Goal: Ask a question: Seek information or help from site administrators or community

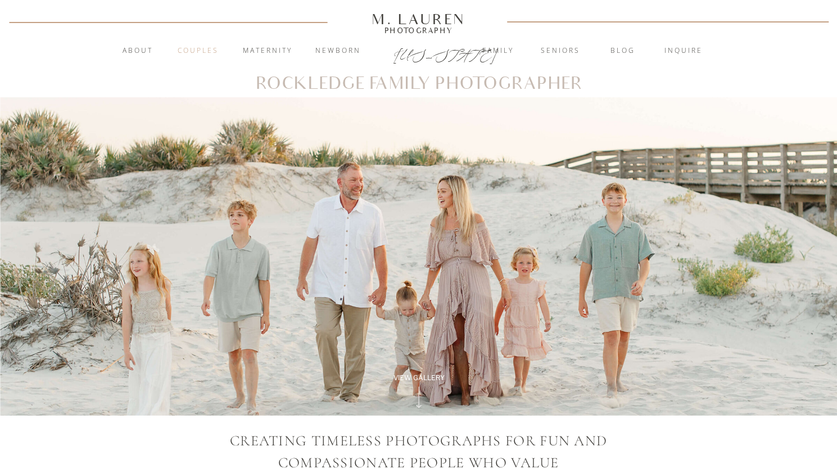
click at [204, 52] on nav "Couples" at bounding box center [198, 51] width 61 height 11
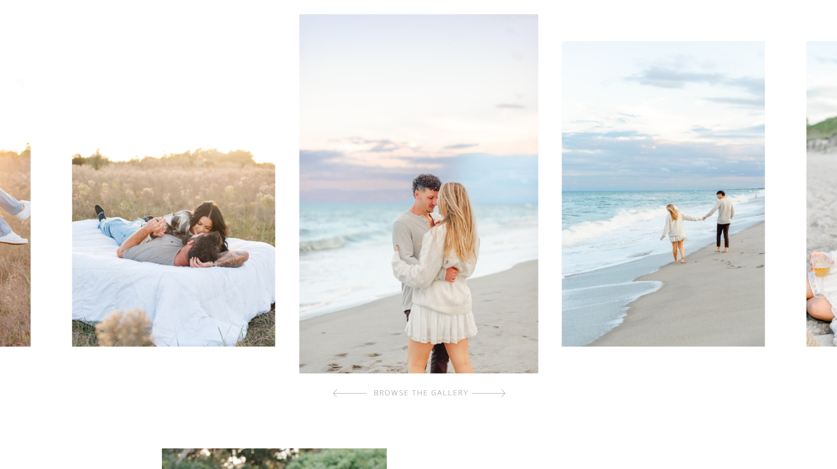
scroll to position [375, 0]
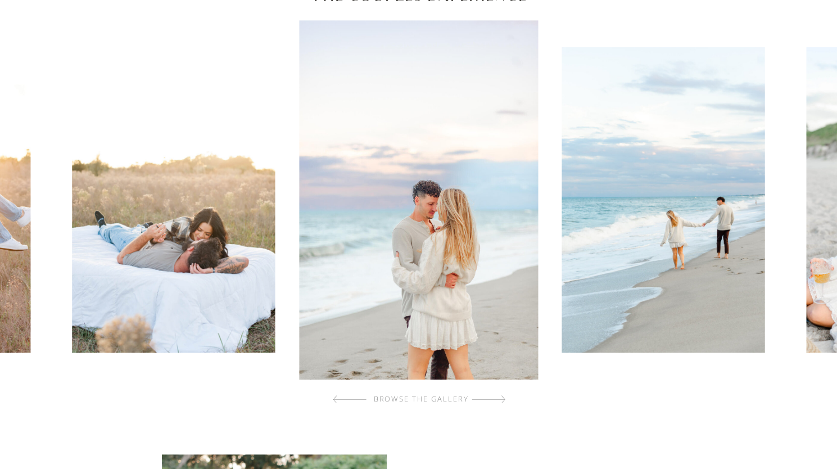
click at [503, 402] on div at bounding box center [489, 399] width 34 height 22
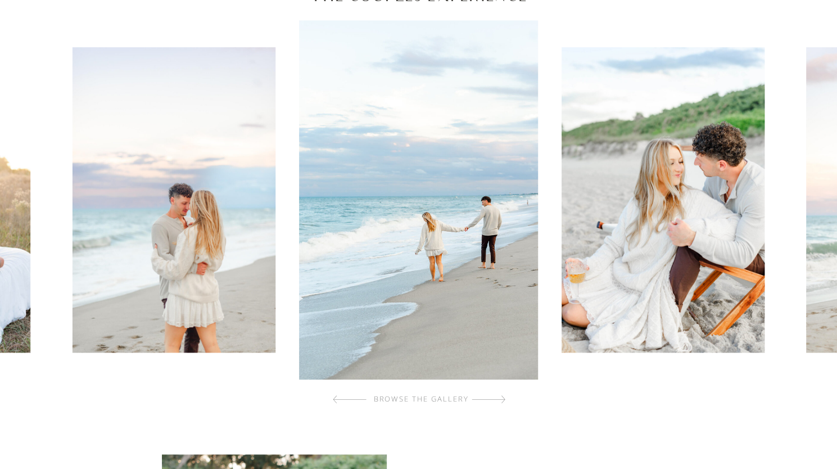
click at [503, 402] on div at bounding box center [489, 399] width 34 height 22
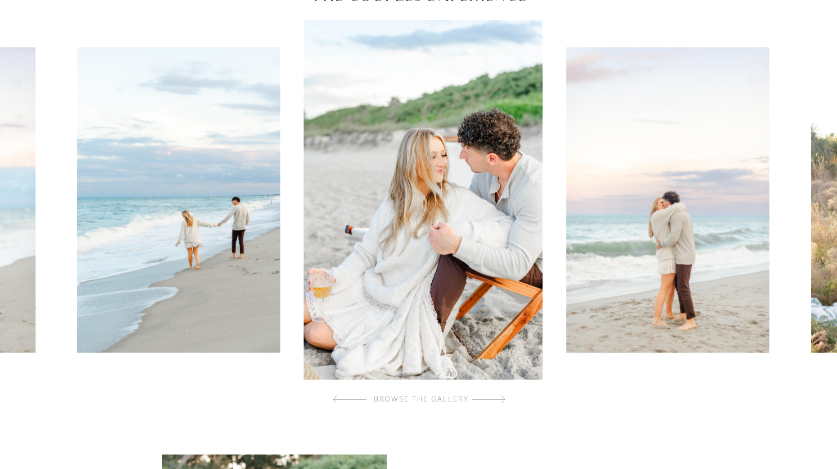
click at [503, 402] on div at bounding box center [489, 399] width 34 height 22
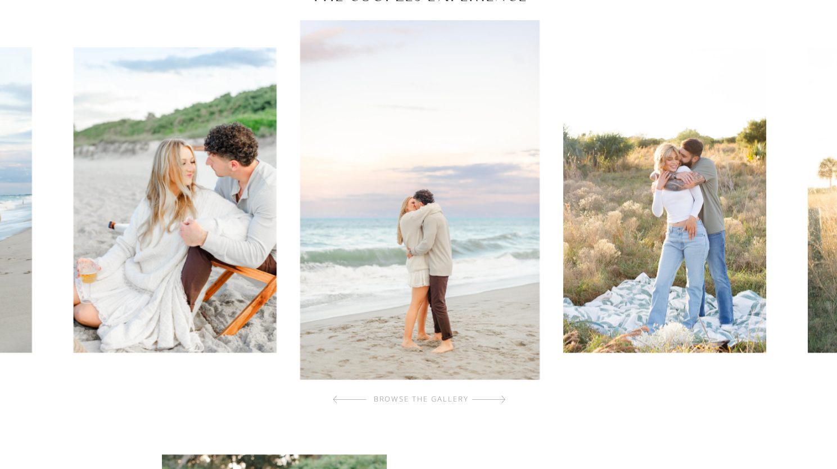
click at [503, 402] on div at bounding box center [489, 399] width 34 height 22
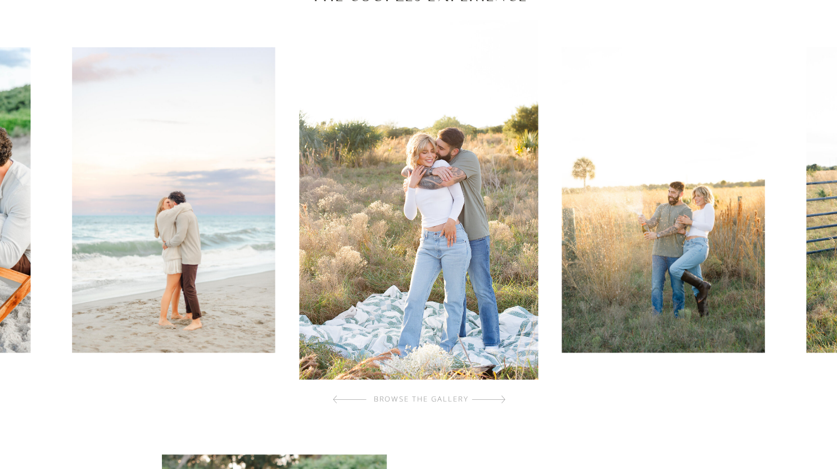
click at [503, 402] on div at bounding box center [489, 399] width 34 height 22
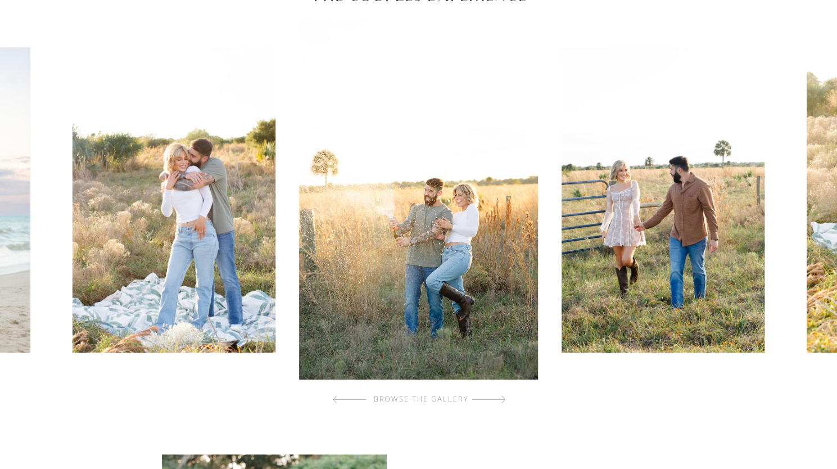
click at [503, 402] on div at bounding box center [489, 399] width 34 height 22
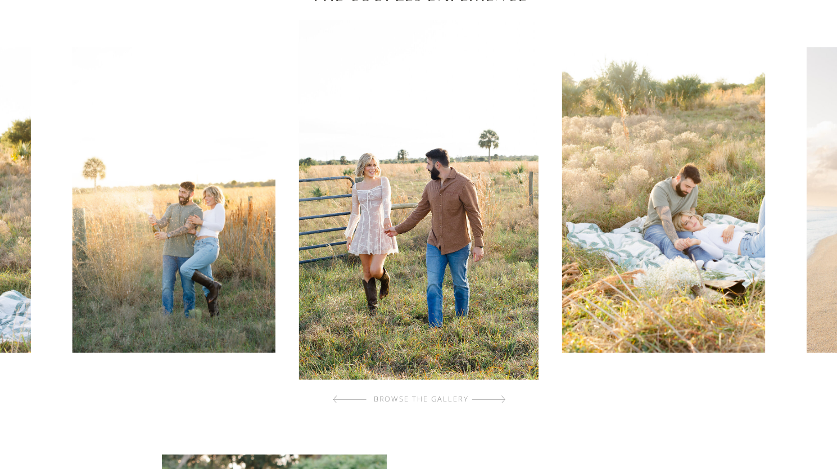
click at [503, 402] on div at bounding box center [489, 399] width 34 height 22
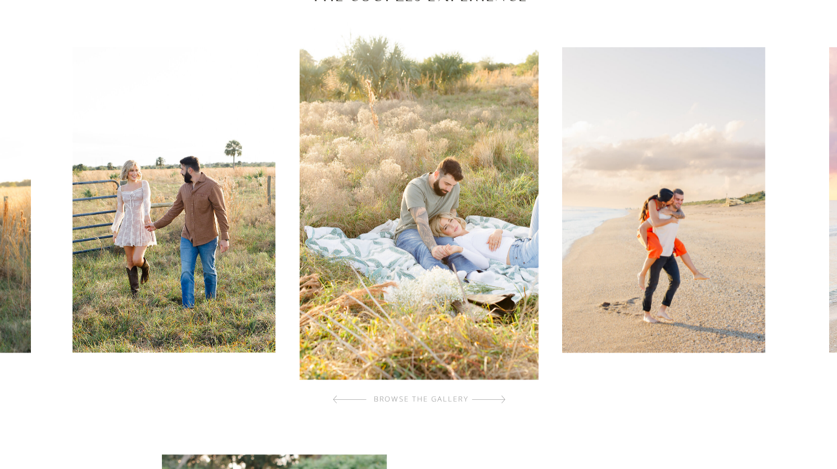
click at [503, 402] on div at bounding box center [489, 399] width 34 height 22
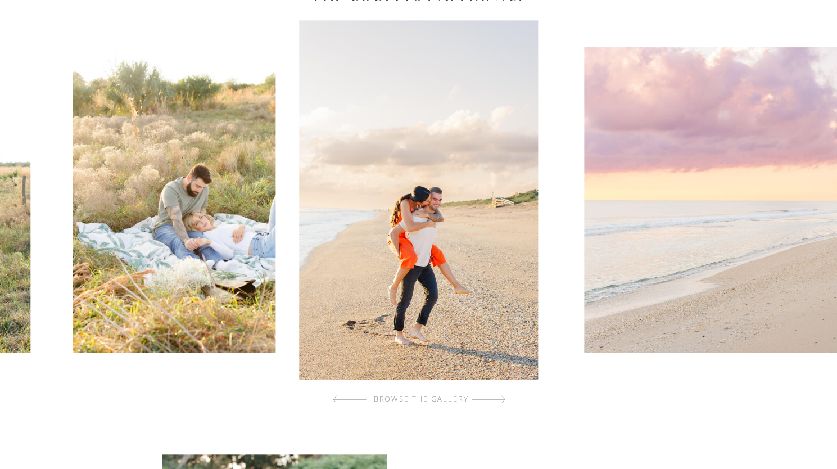
click at [503, 402] on div at bounding box center [489, 399] width 34 height 22
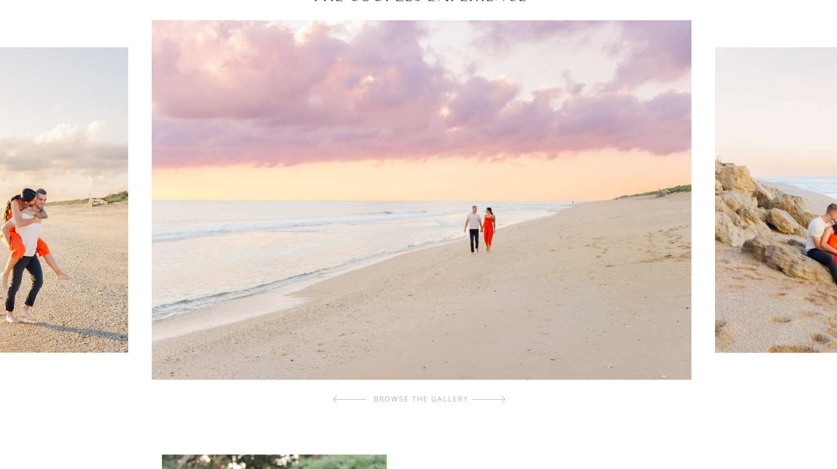
click at [503, 402] on div at bounding box center [489, 399] width 34 height 22
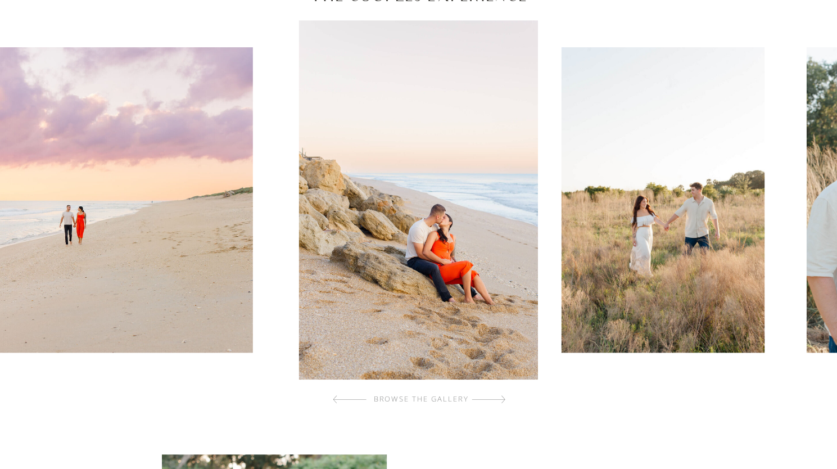
click at [503, 402] on div at bounding box center [489, 399] width 34 height 22
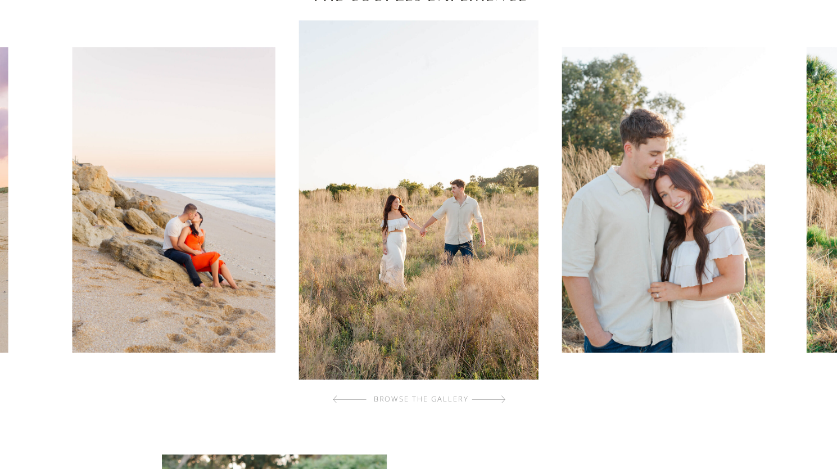
click at [503, 402] on div at bounding box center [489, 399] width 34 height 22
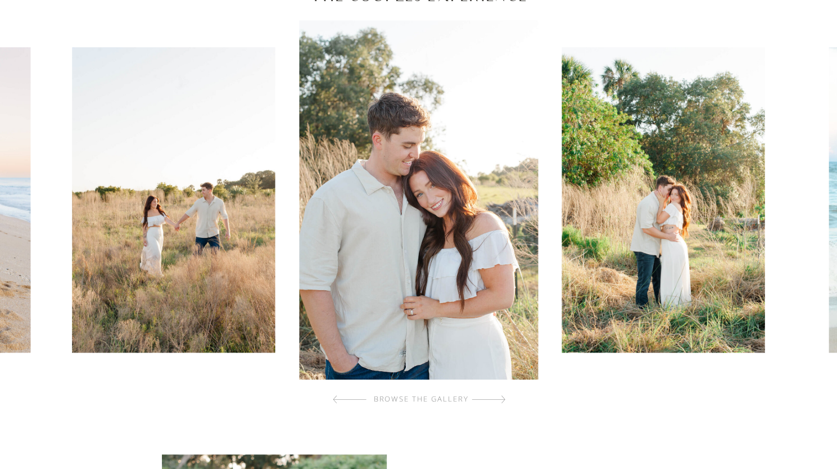
click at [503, 402] on div at bounding box center [489, 399] width 34 height 22
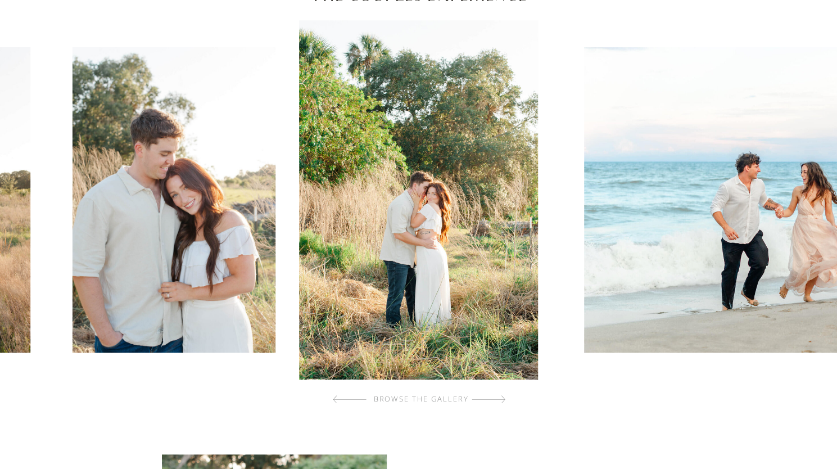
click at [503, 402] on div at bounding box center [489, 399] width 34 height 22
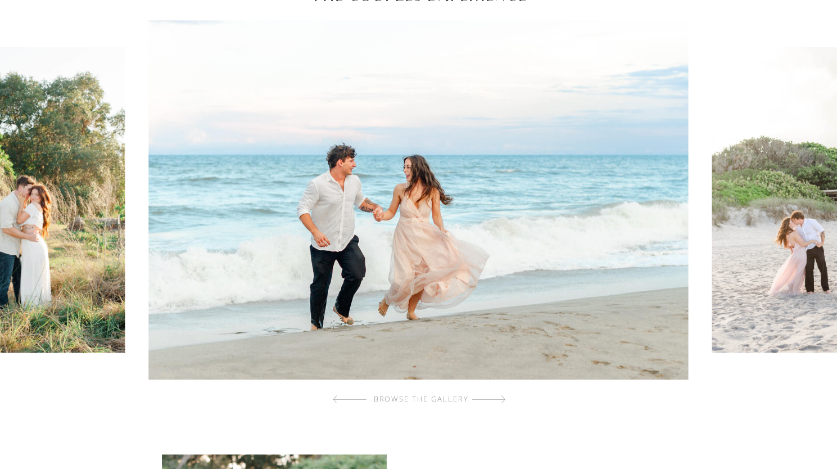
click at [503, 402] on div at bounding box center [489, 399] width 34 height 22
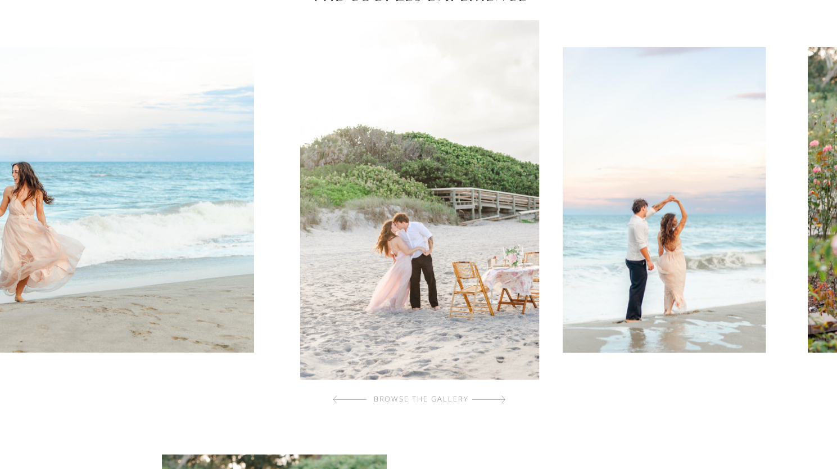
click at [503, 402] on div at bounding box center [489, 399] width 34 height 22
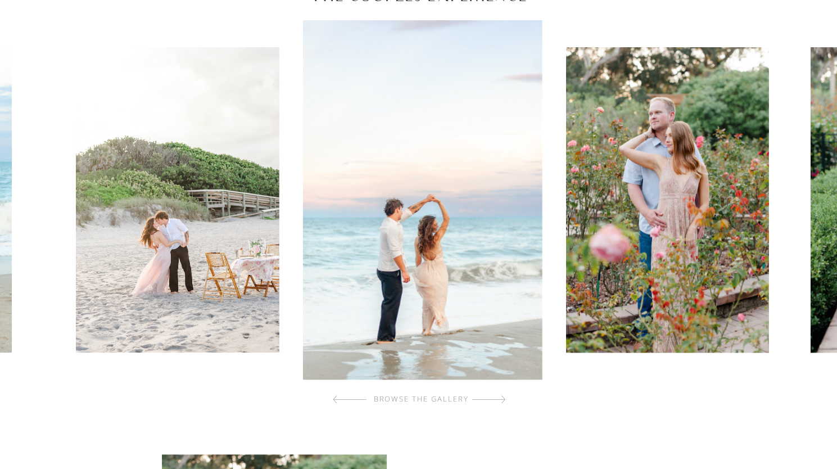
click at [503, 402] on div at bounding box center [489, 399] width 34 height 22
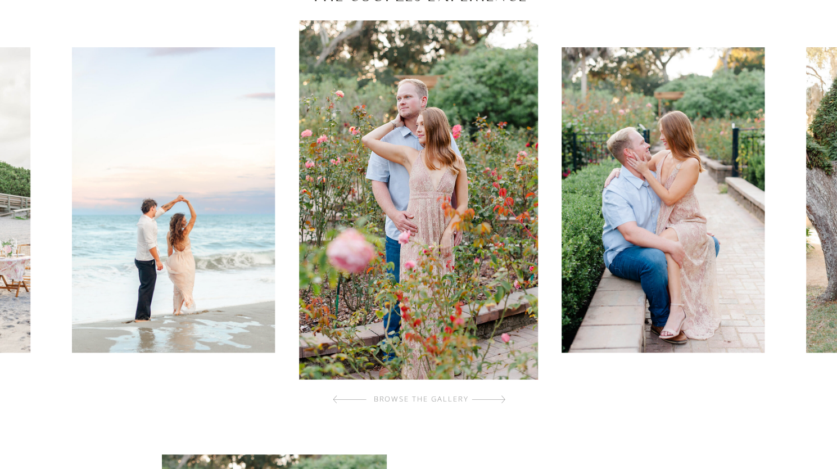
click at [503, 402] on div at bounding box center [489, 399] width 34 height 22
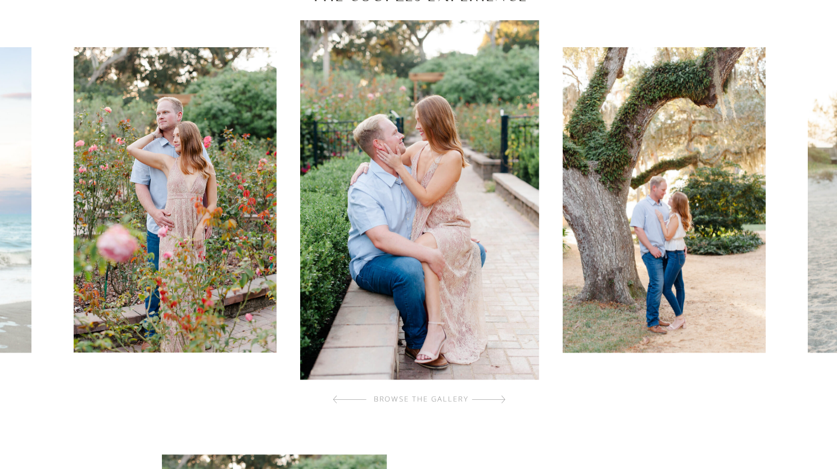
click at [503, 402] on div at bounding box center [489, 399] width 34 height 22
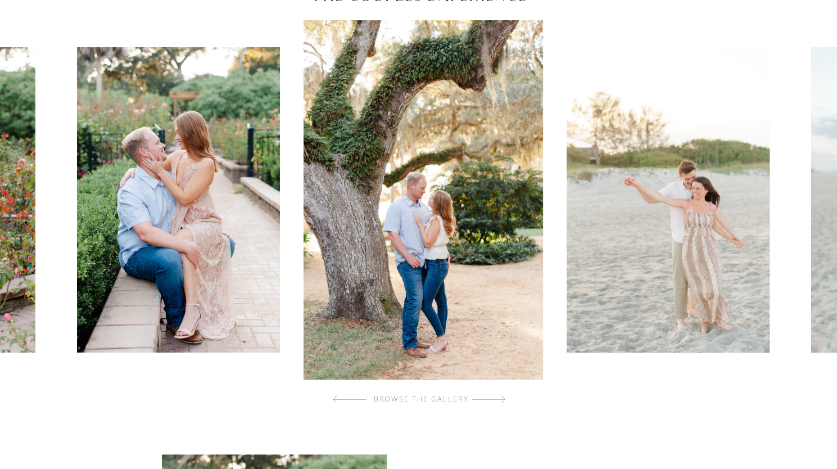
click at [503, 402] on div at bounding box center [489, 399] width 34 height 22
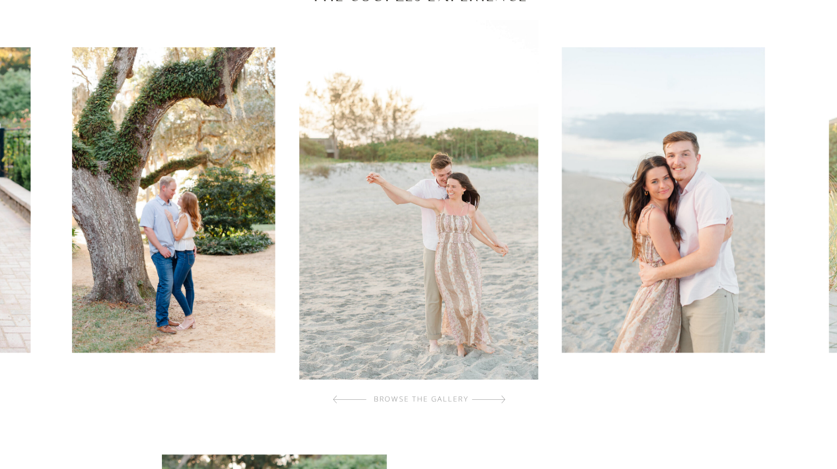
click at [503, 402] on div at bounding box center [489, 399] width 34 height 22
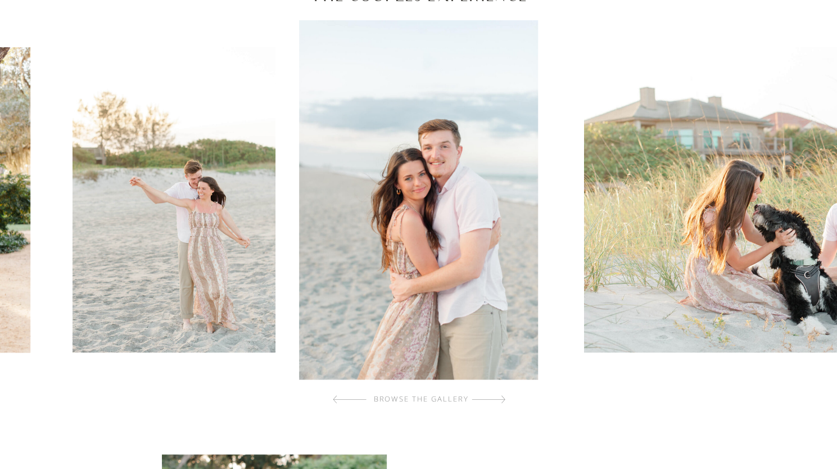
click at [503, 402] on div at bounding box center [489, 399] width 34 height 22
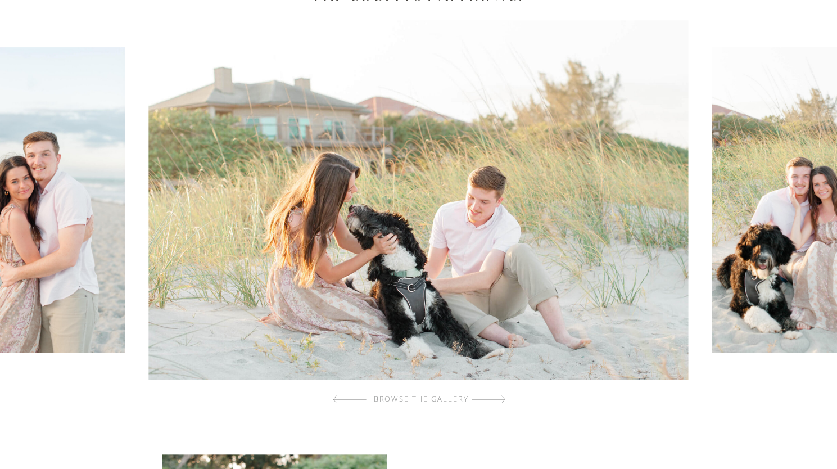
click at [503, 402] on div at bounding box center [489, 399] width 34 height 22
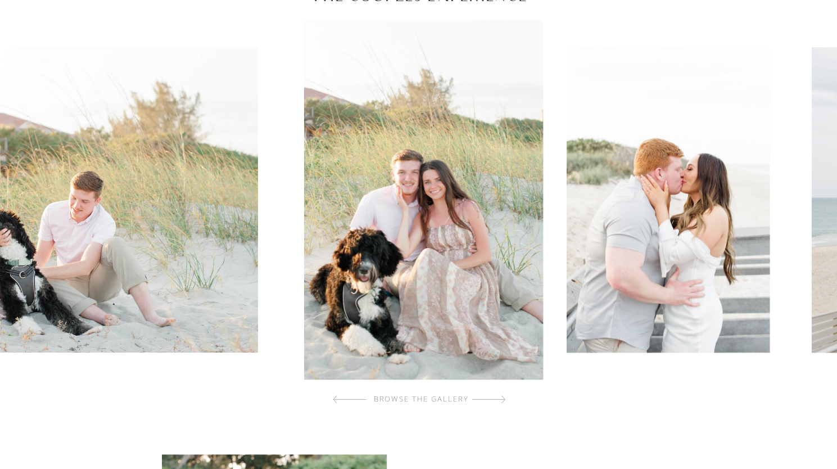
click at [503, 402] on div at bounding box center [489, 399] width 34 height 22
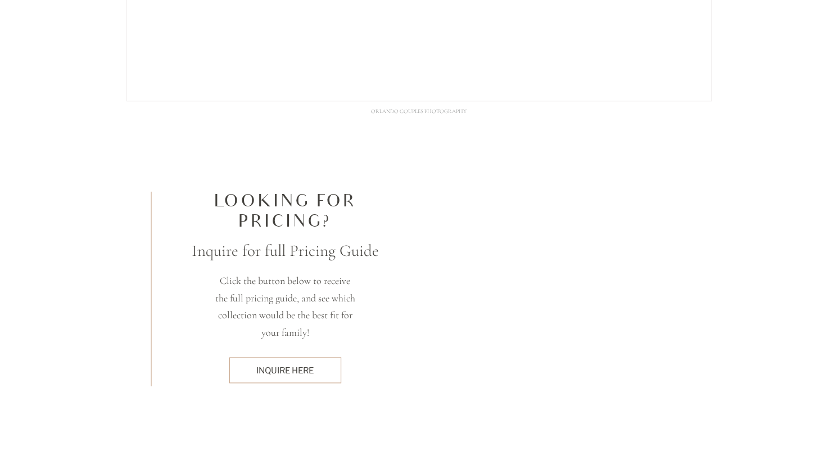
scroll to position [3224, 0]
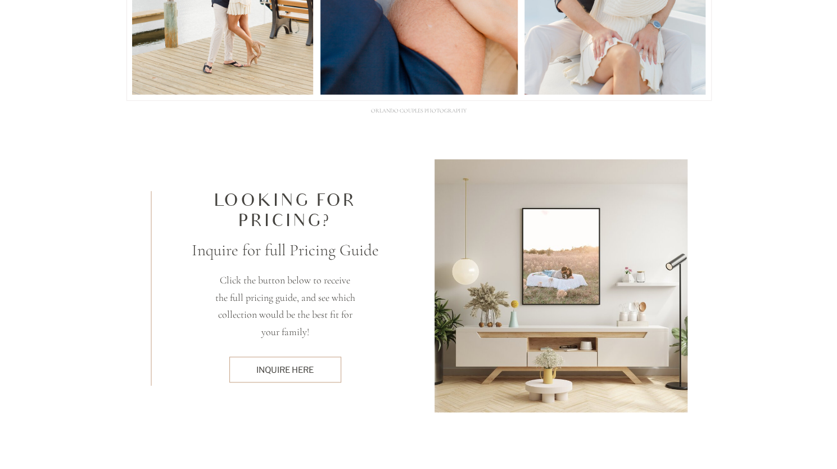
click at [327, 368] on div "inquire here" at bounding box center [285, 370] width 100 height 12
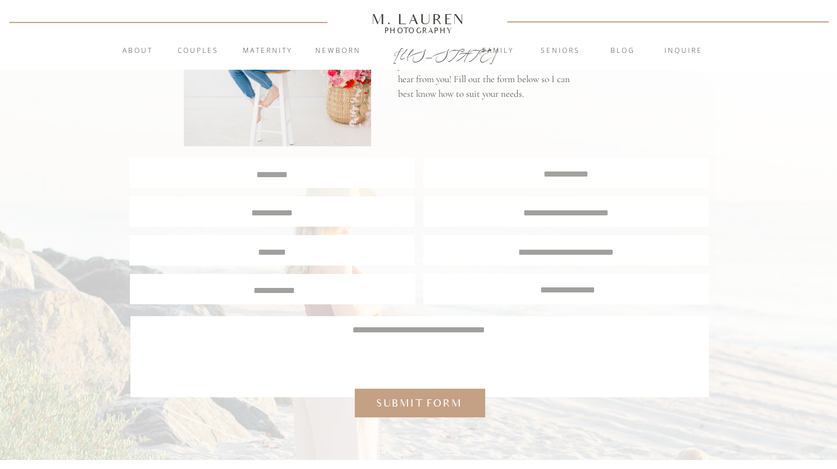
scroll to position [37, 0]
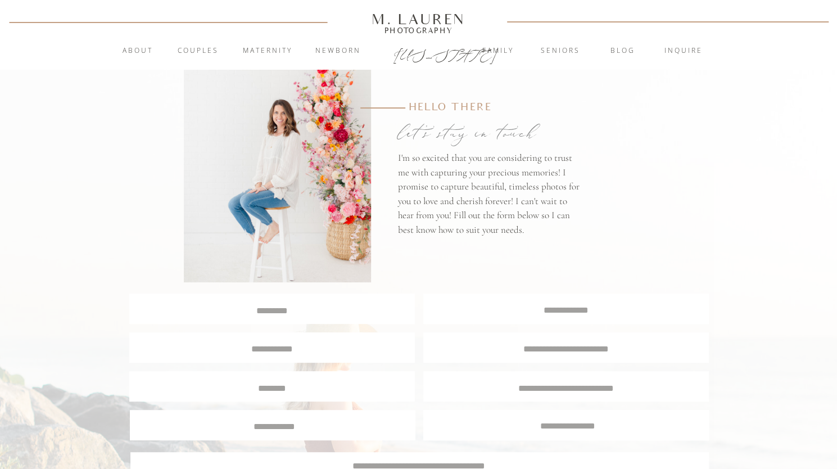
click at [337, 311] on textarea at bounding box center [272, 309] width 284 height 11
click at [303, 304] on textarea at bounding box center [272, 309] width 284 height 11
type textarea "**********"
click at [577, 299] on div at bounding box center [566, 309] width 286 height 30
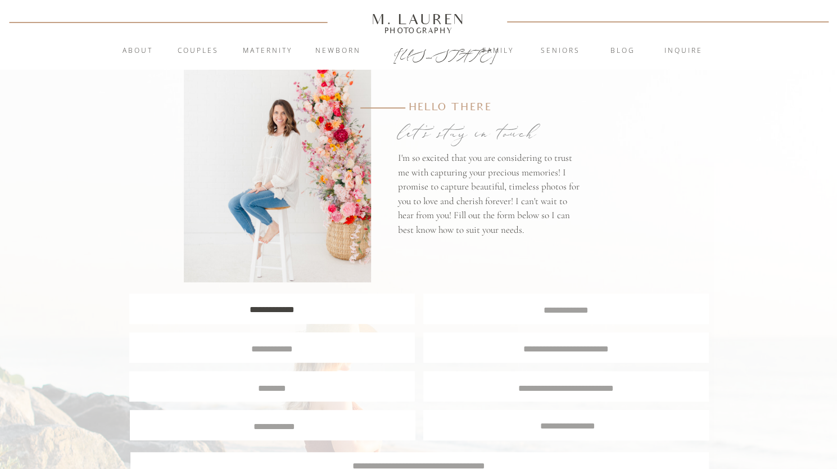
click at [577, 316] on div at bounding box center [566, 309] width 286 height 30
click at [553, 310] on textarea at bounding box center [566, 309] width 285 height 11
type textarea "**********"
click at [307, 359] on div at bounding box center [272, 347] width 286 height 30
click at [316, 346] on textarea at bounding box center [272, 347] width 267 height 10
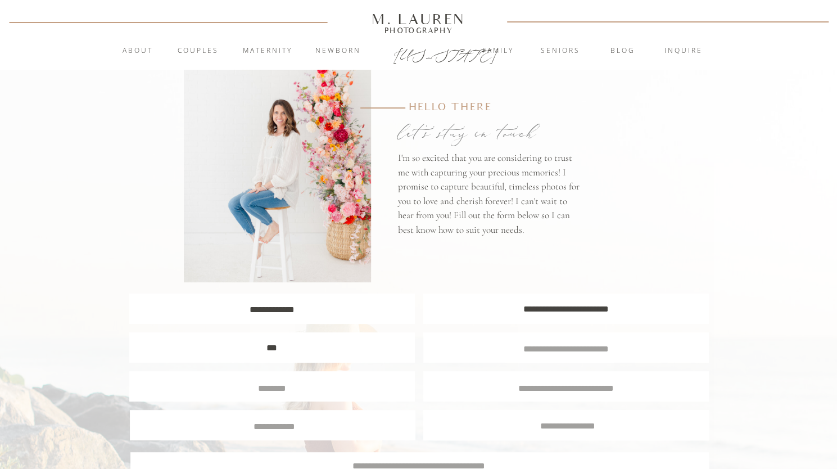
drag, startPoint x: 385, startPoint y: 338, endPoint x: 363, endPoint y: 349, distance: 24.6
click at [385, 338] on div at bounding box center [272, 347] width 286 height 30
click at [349, 349] on textarea "***" at bounding box center [272, 347] width 267 height 10
type textarea "**********"
click at [657, 341] on div at bounding box center [566, 347] width 286 height 30
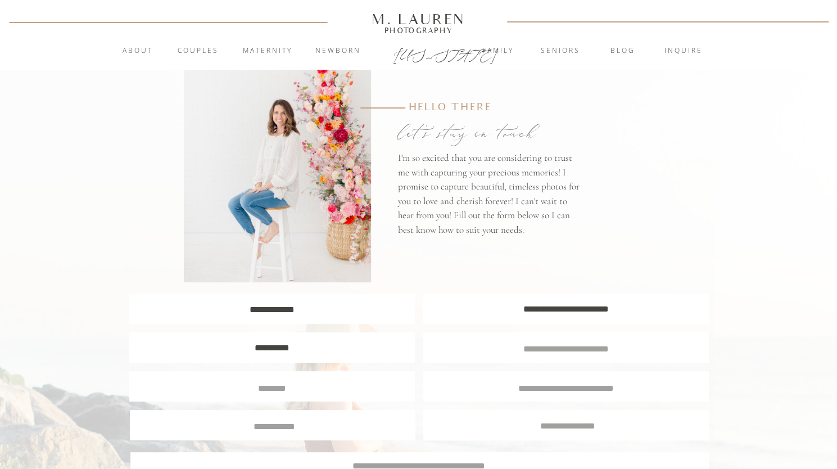
click at [634, 351] on textarea at bounding box center [566, 347] width 265 height 10
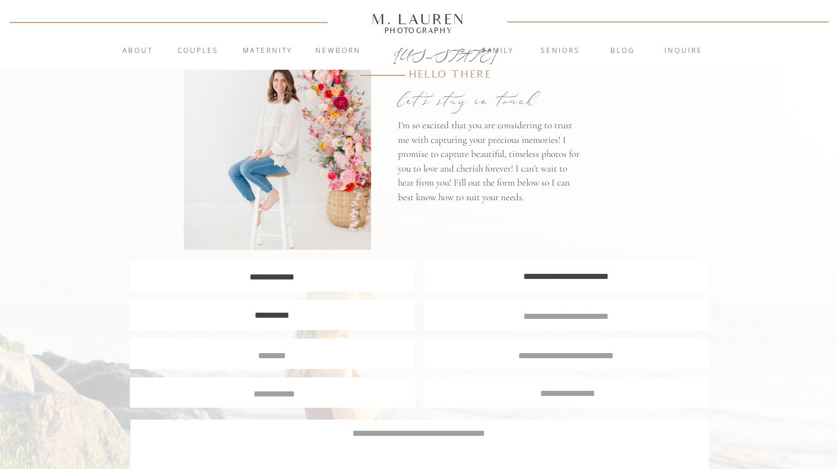
scroll to position [112, 0]
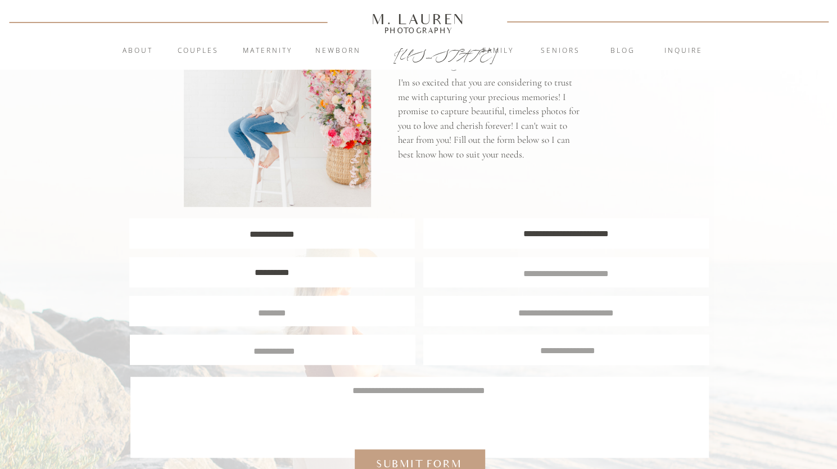
click at [573, 281] on div at bounding box center [566, 272] width 286 height 30
click at [570, 272] on textarea at bounding box center [566, 272] width 265 height 10
click at [561, 277] on div at bounding box center [566, 272] width 286 height 30
drag, startPoint x: 550, startPoint y: 276, endPoint x: 516, endPoint y: 272, distance: 34.0
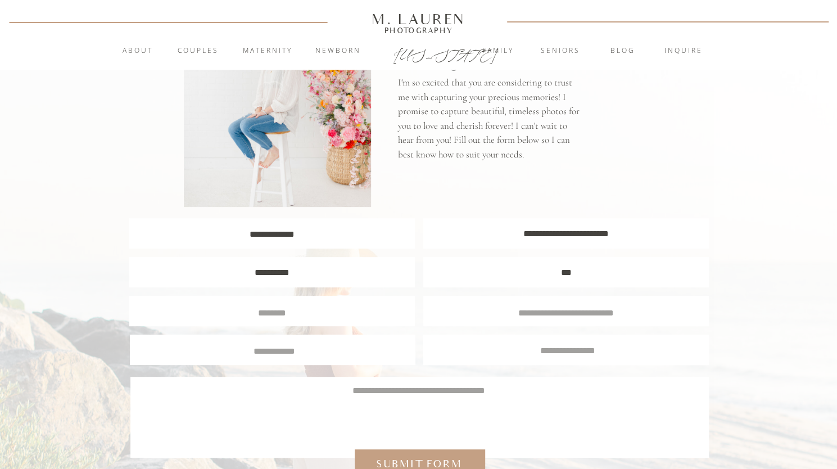
click at [517, 274] on textarea "***" at bounding box center [566, 272] width 265 height 10
type textarea "*********"
click at [327, 315] on textarea at bounding box center [272, 312] width 268 height 10
type textarea "*****"
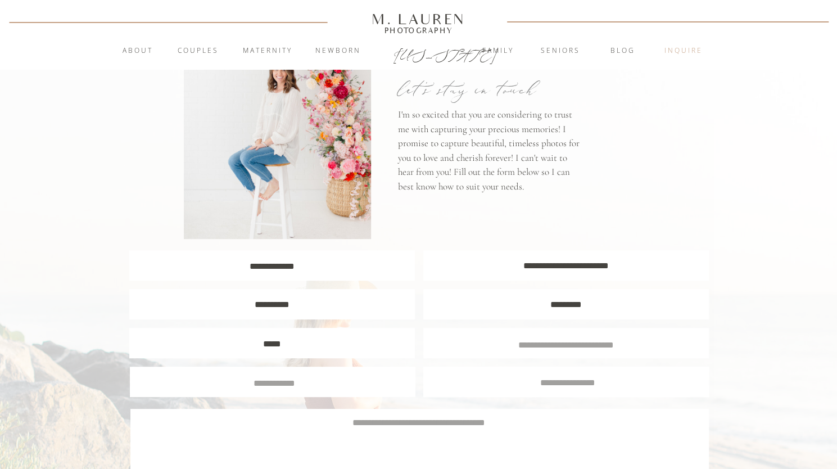
scroll to position [0, 0]
